Goal: Information Seeking & Learning: Learn about a topic

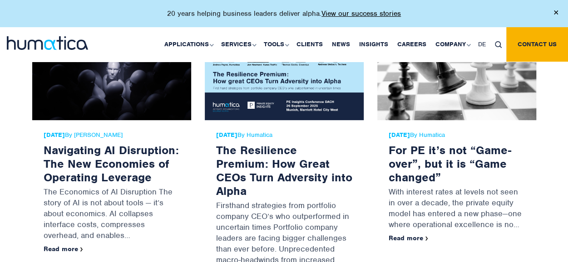
scroll to position [1812, 0]
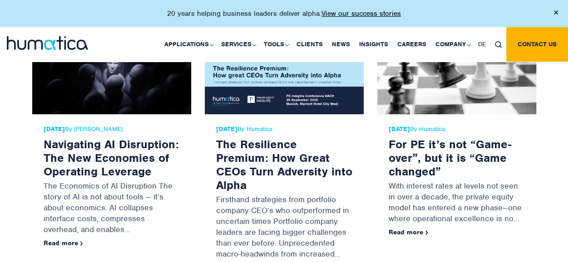
click at [426, 199] on p "With interest rates at levels not seen in over a decade, the private equity mod…" at bounding box center [457, 203] width 136 height 50
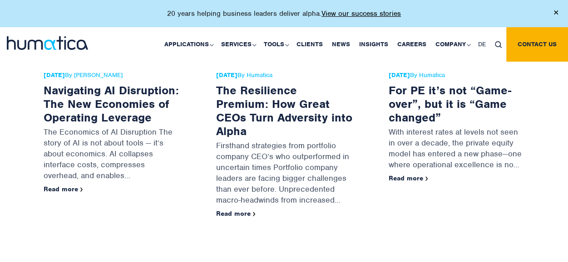
scroll to position [1868, 0]
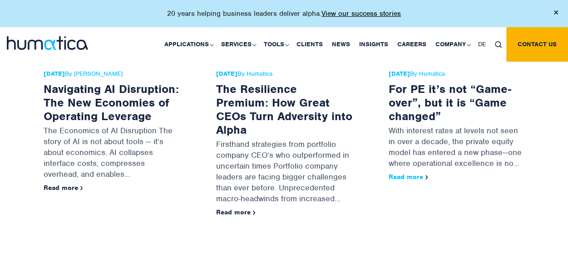
click at [425, 173] on link "Read more" at bounding box center [409, 177] width 40 height 8
